Goal: Information Seeking & Learning: Learn about a topic

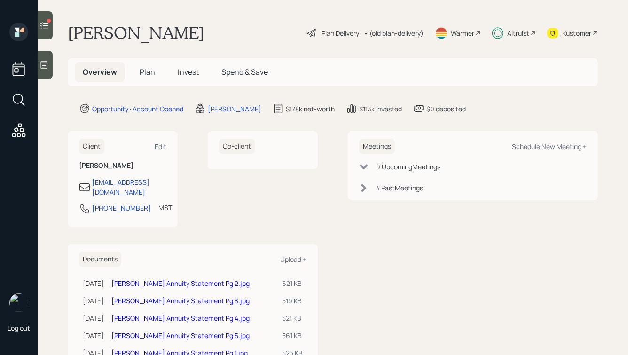
click at [186, 72] on span "Invest" at bounding box center [188, 72] width 21 height 10
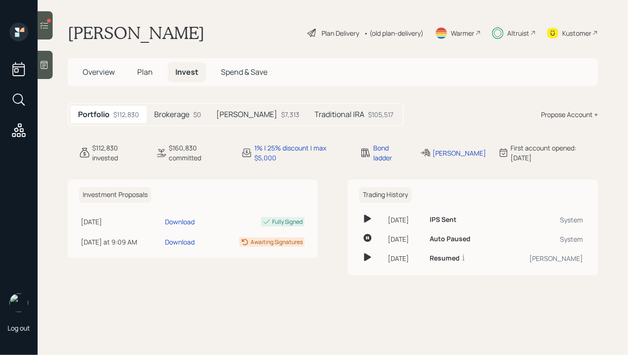
click at [314, 113] on h5 "Traditional IRA" at bounding box center [339, 114] width 50 height 9
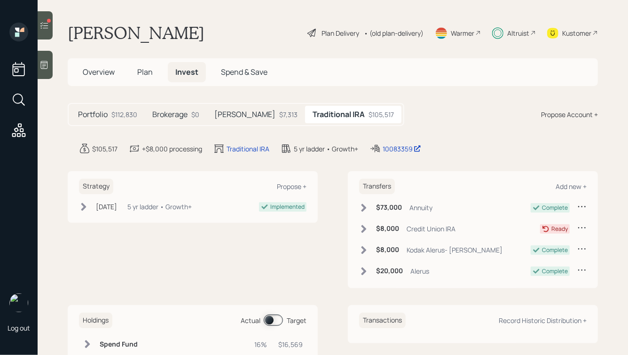
click at [233, 114] on h5 "[PERSON_NAME]" at bounding box center [244, 114] width 61 height 9
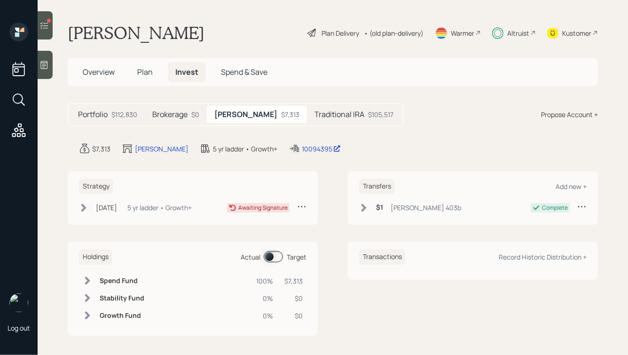
click at [517, 36] on div "Altruist" at bounding box center [518, 33] width 22 height 10
click at [107, 207] on div "Feb 5, 2025" at bounding box center [106, 207] width 21 height 10
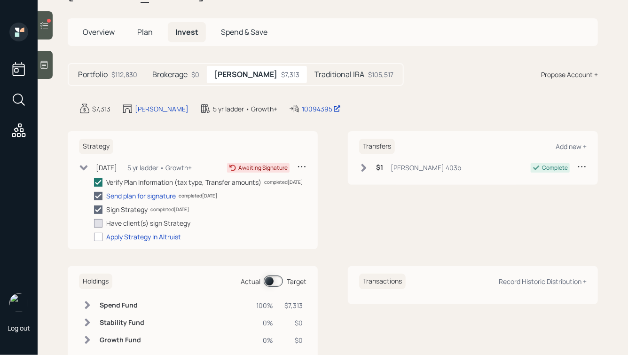
scroll to position [40, 0]
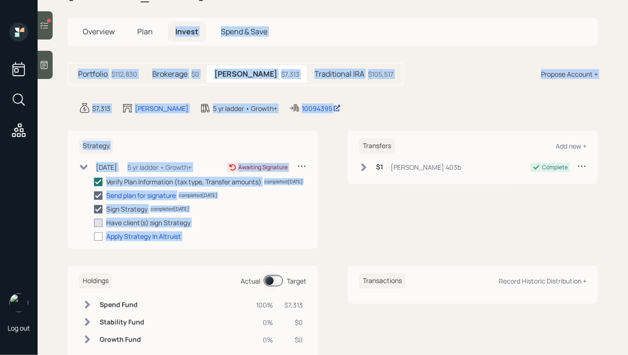
drag, startPoint x: 380, startPoint y: 120, endPoint x: 132, endPoint y: -25, distance: 287.0
click at [132, 0] on html "Log out Julie Owens Plan Delivery • (old plan-delivery) Warmer Altruist Kustome…" at bounding box center [314, 177] width 628 height 355
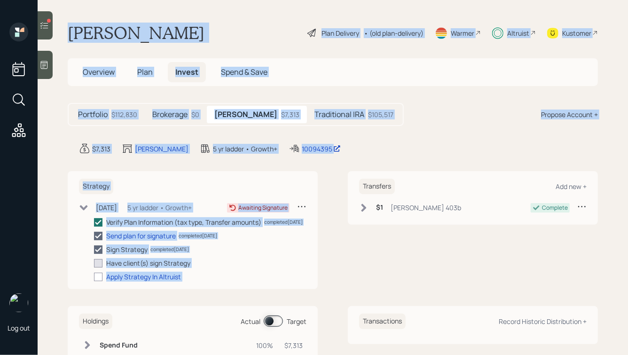
click at [116, 23] on h1 "Julie Owens" at bounding box center [136, 33] width 137 height 21
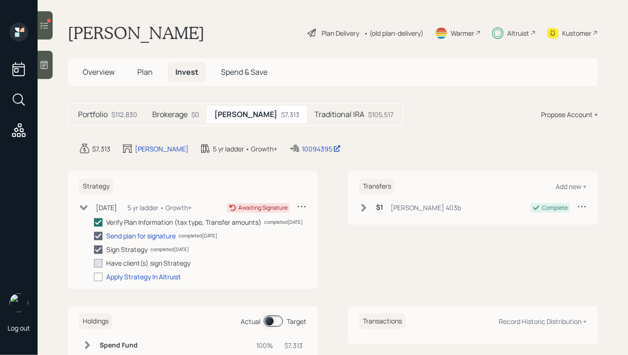
click at [92, 73] on span "Overview" at bounding box center [99, 72] width 32 height 10
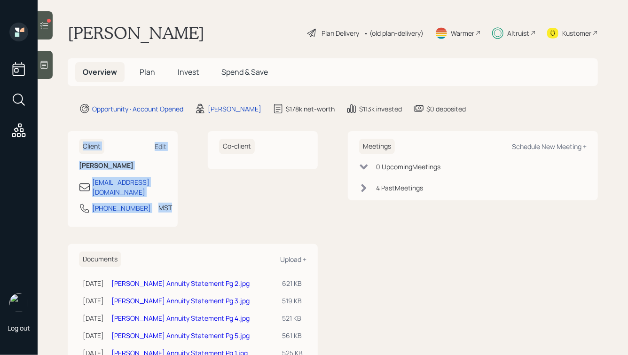
drag, startPoint x: 178, startPoint y: 206, endPoint x: 51, endPoint y: 111, distance: 159.1
click at [52, 117] on main "Julie Owens Plan Delivery • (old plan-delivery) Warmer Altruist Kustomer Overvi…" at bounding box center [333, 177] width 590 height 355
click at [71, 127] on main "Julie Owens Plan Delivery • (old plan-delivery) Warmer Altruist Kustomer Overvi…" at bounding box center [333, 177] width 590 height 355
